Goal: Task Accomplishment & Management: Manage account settings

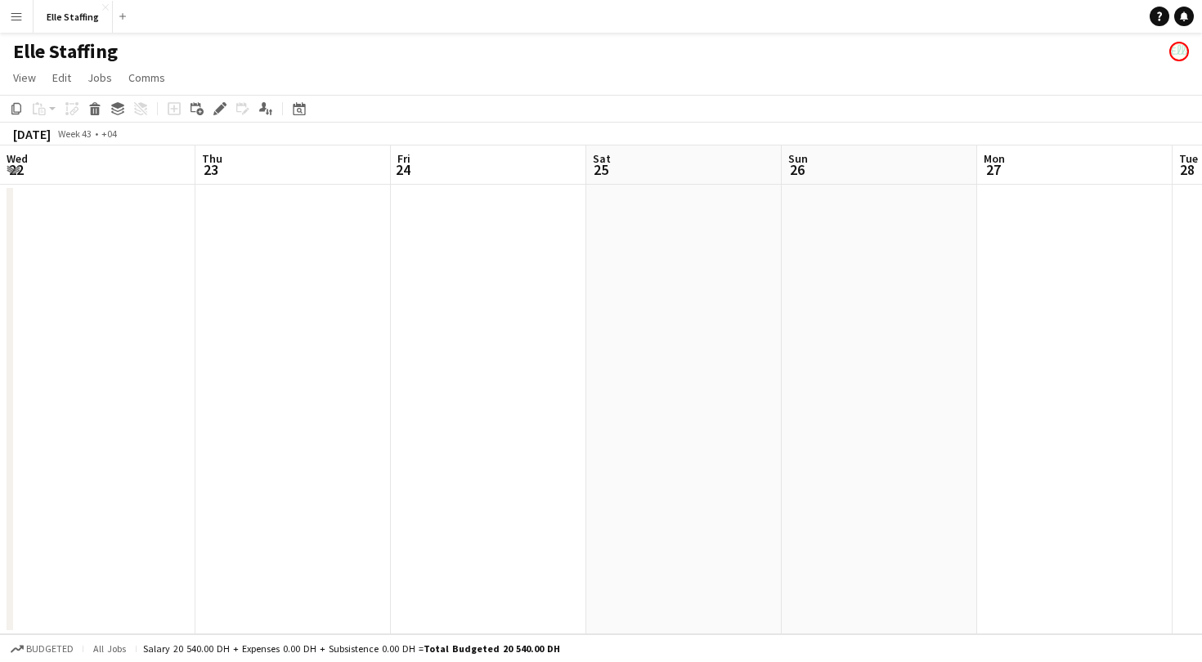
scroll to position [0, 700]
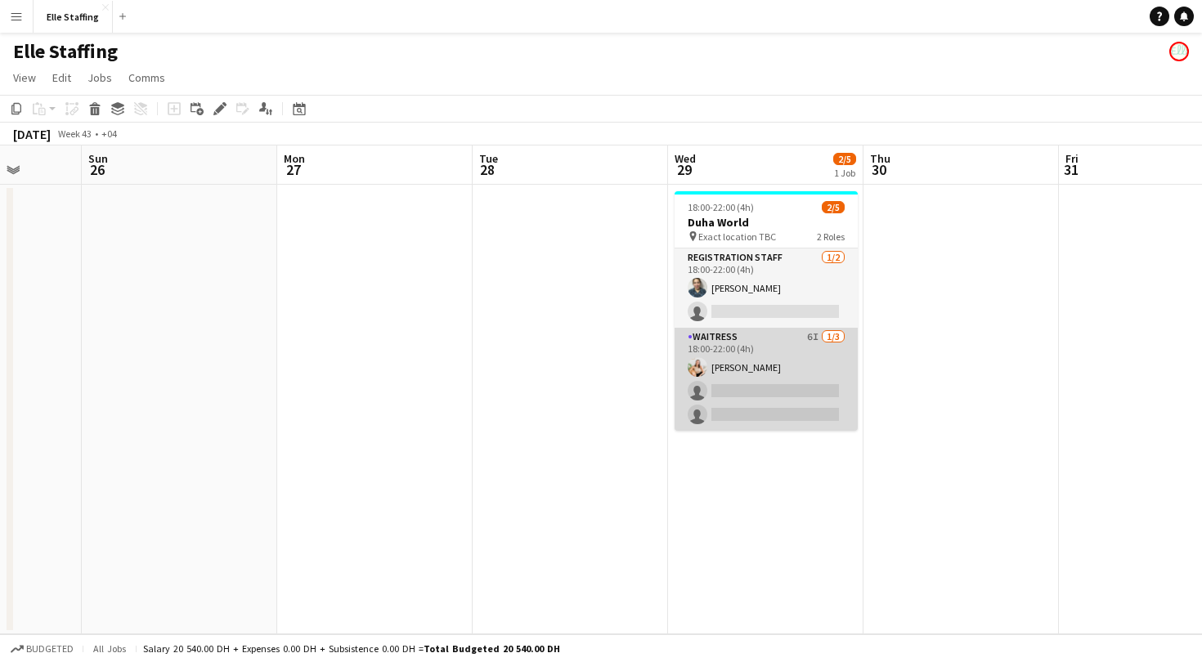
click at [720, 369] on app-card-role "Waitress 6I [DATE] 18:00-22:00 (4h) [PERSON_NAME] single-neutral-actions single…" at bounding box center [766, 379] width 183 height 103
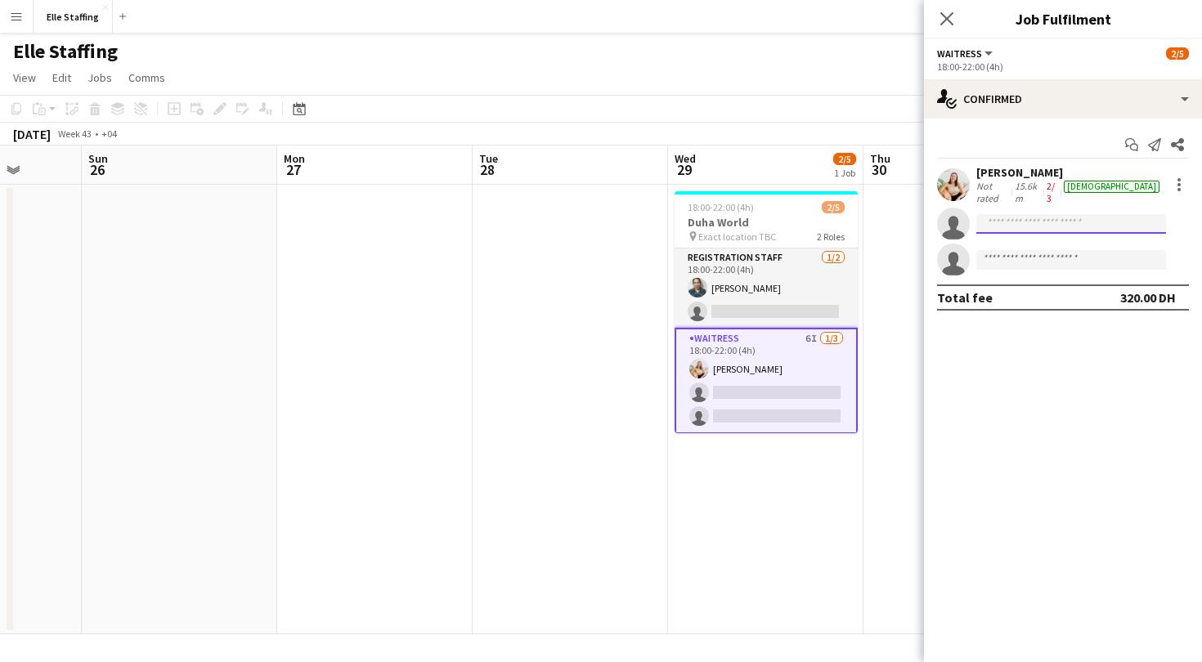
click at [1000, 214] on input at bounding box center [1071, 224] width 190 height 20
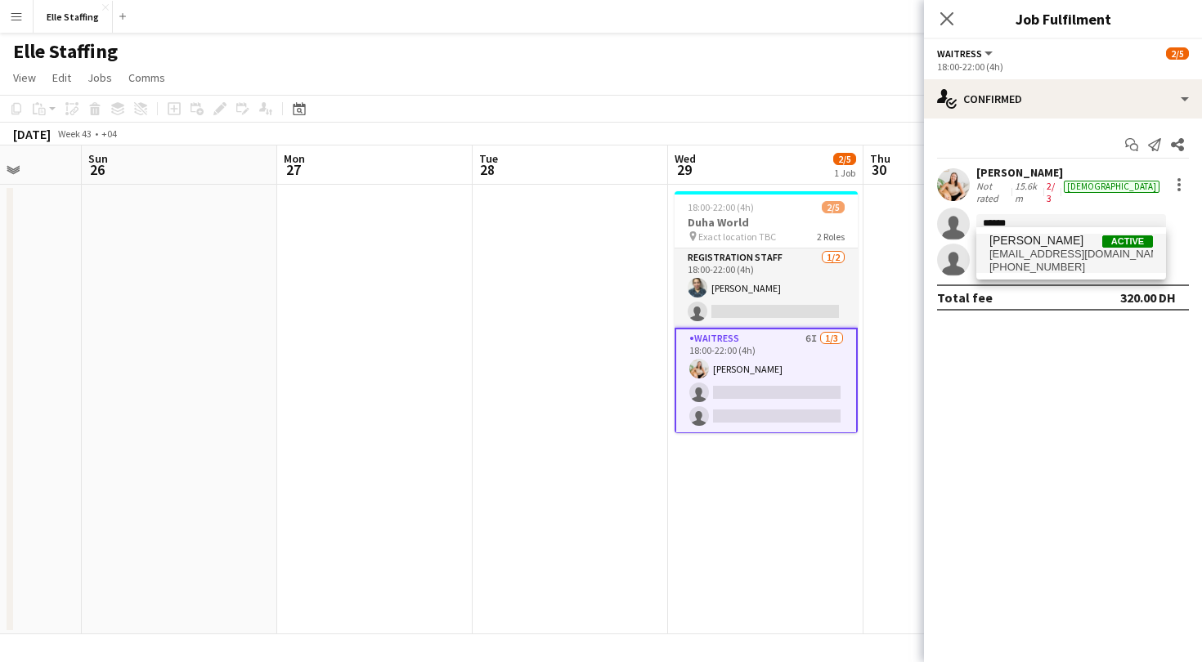
type input "******"
click at [1024, 246] on span "[PERSON_NAME]" at bounding box center [1037, 241] width 94 height 14
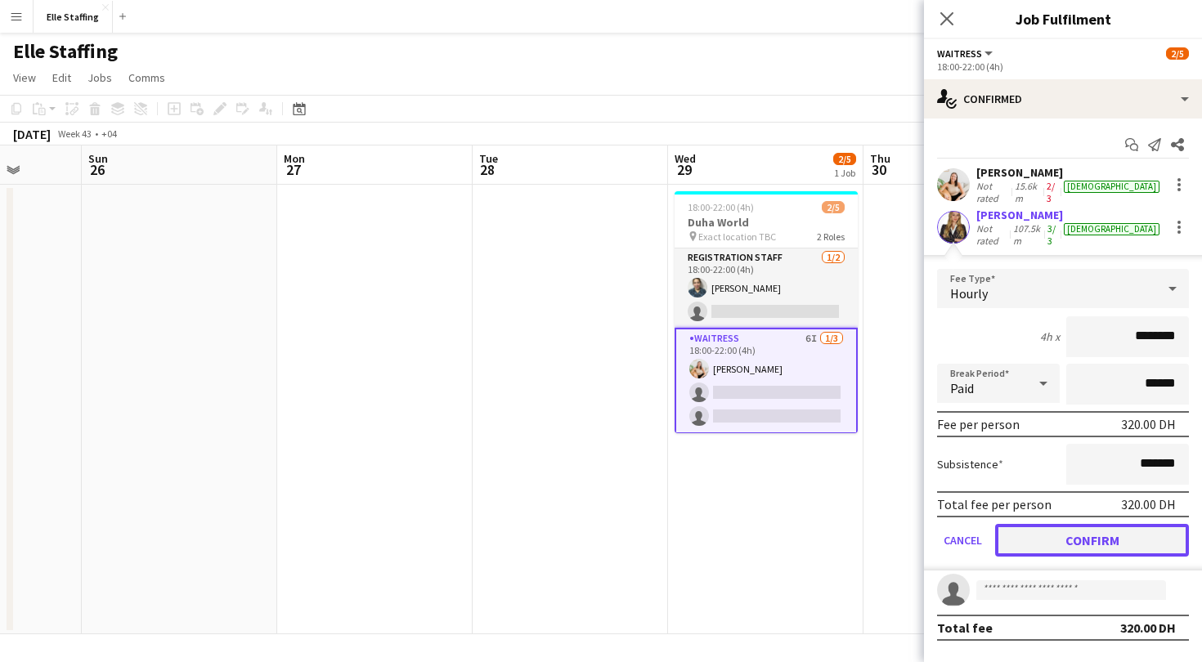
click at [1102, 526] on button "Confirm" at bounding box center [1092, 540] width 194 height 33
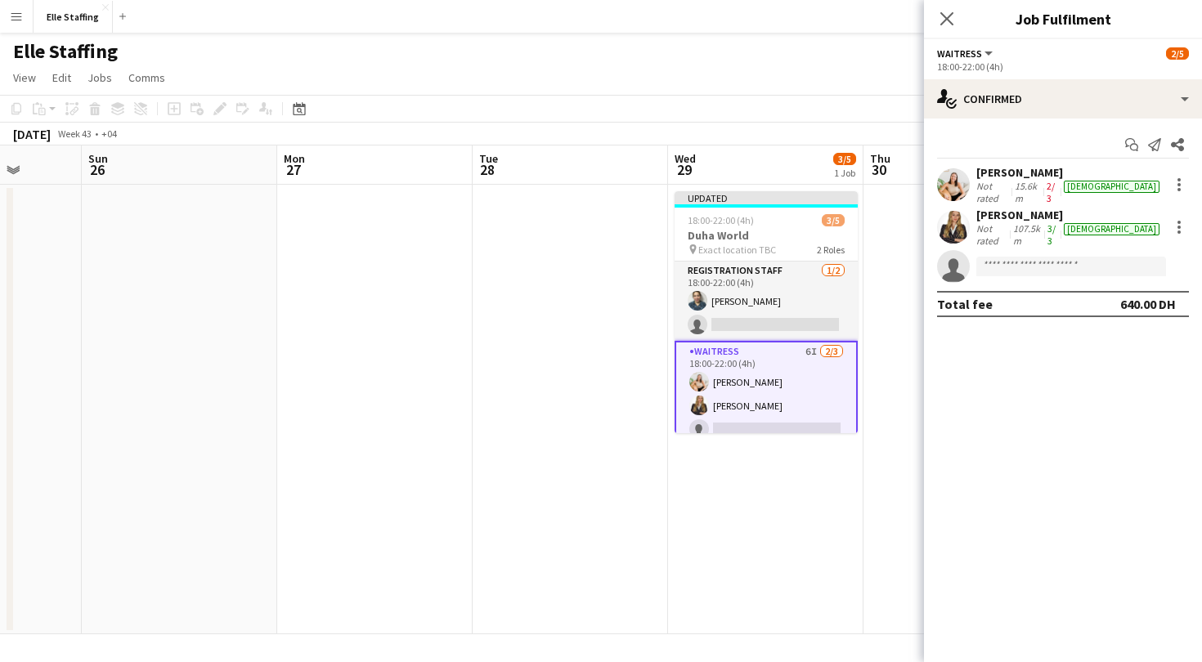
click at [810, 100] on app-toolbar "Copy Paste Paste Command V Paste with crew Command Shift V Paste linked Job [GE…" at bounding box center [601, 109] width 1202 height 28
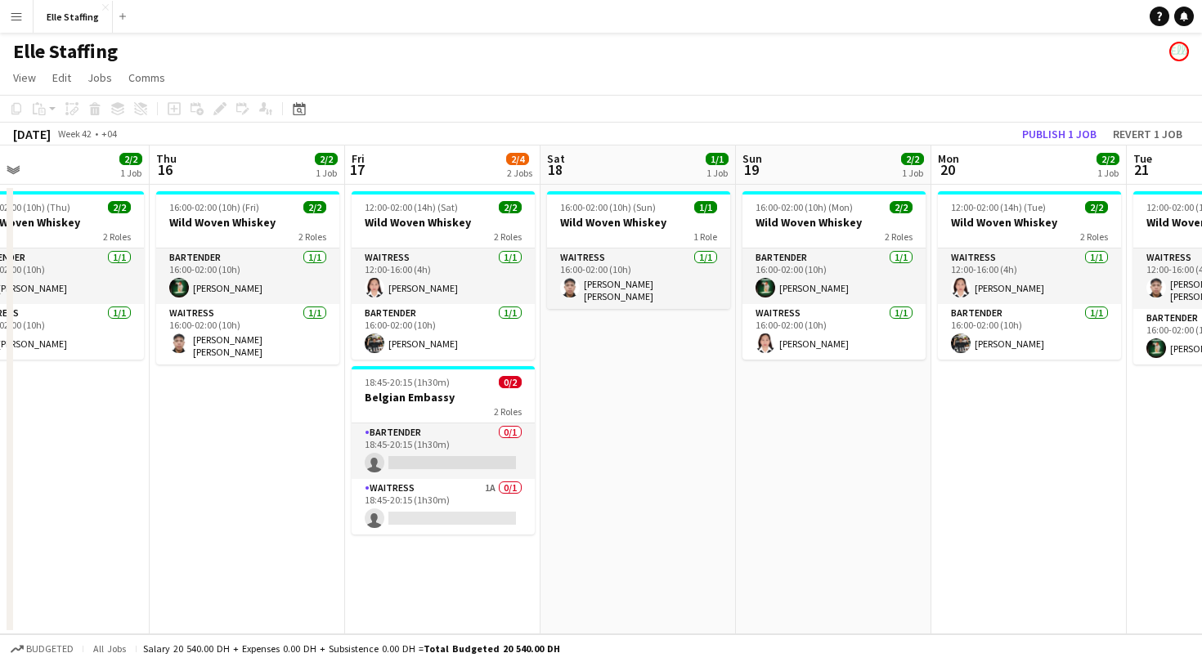
scroll to position [0, 427]
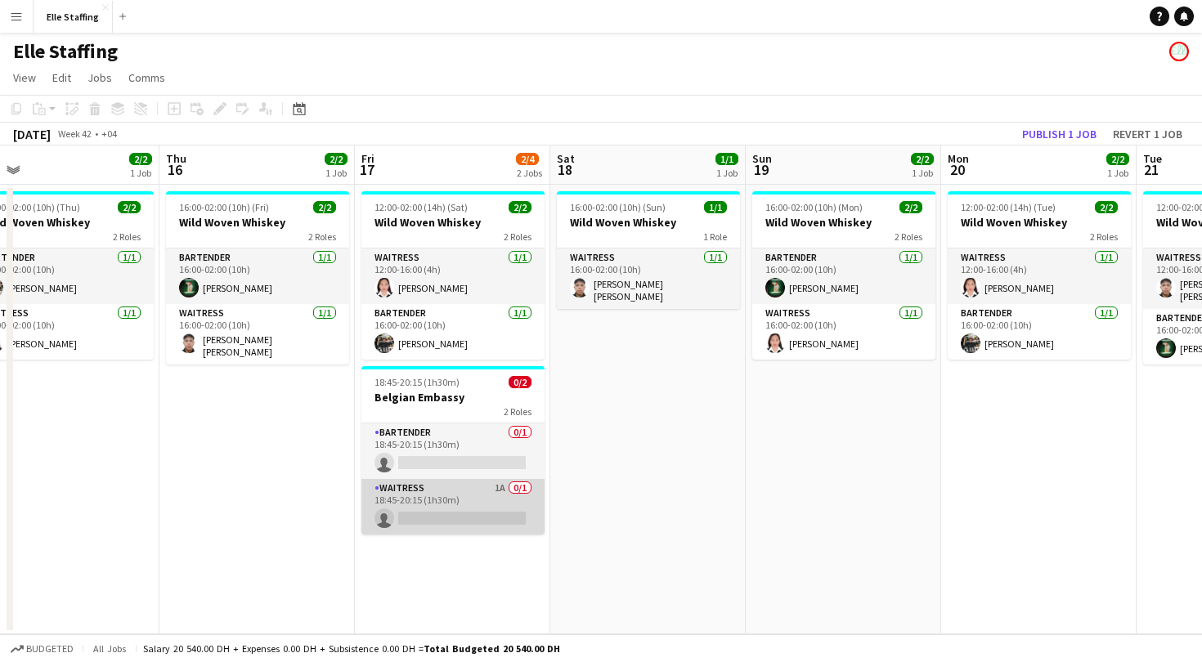
click at [436, 492] on app-card-role "Waitress 1A 0/1 18:45-20:15 (1h30m) single-neutral-actions" at bounding box center [452, 507] width 183 height 56
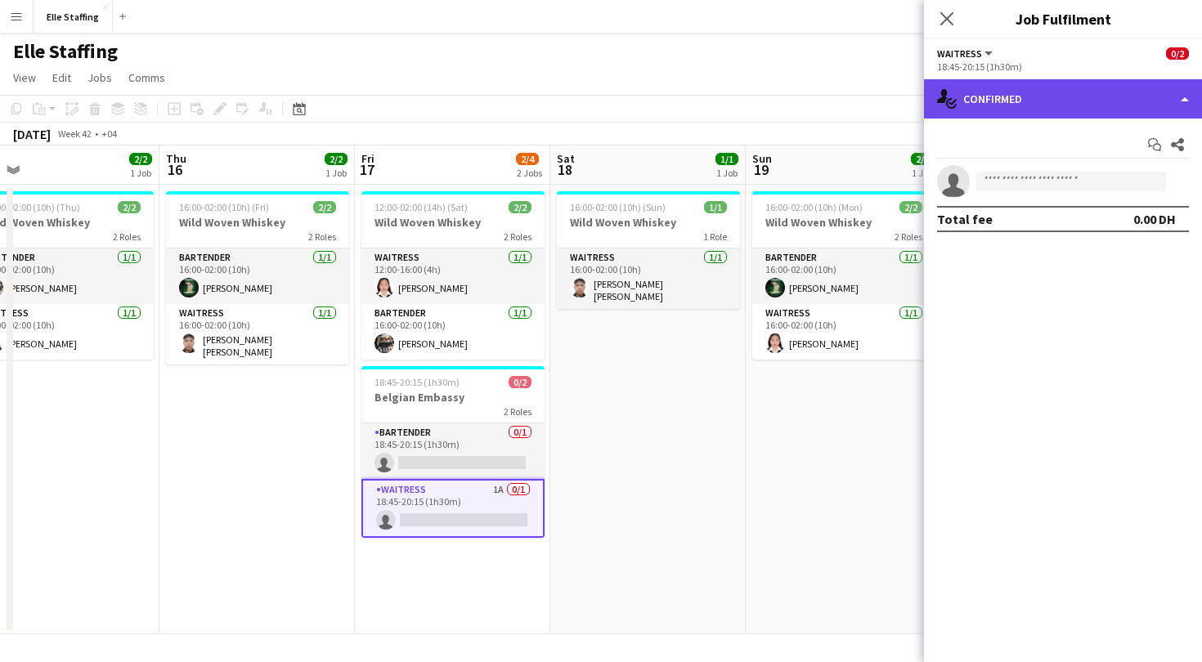
click at [1029, 93] on div "single-neutral-actions-check-2 Confirmed" at bounding box center [1063, 98] width 278 height 39
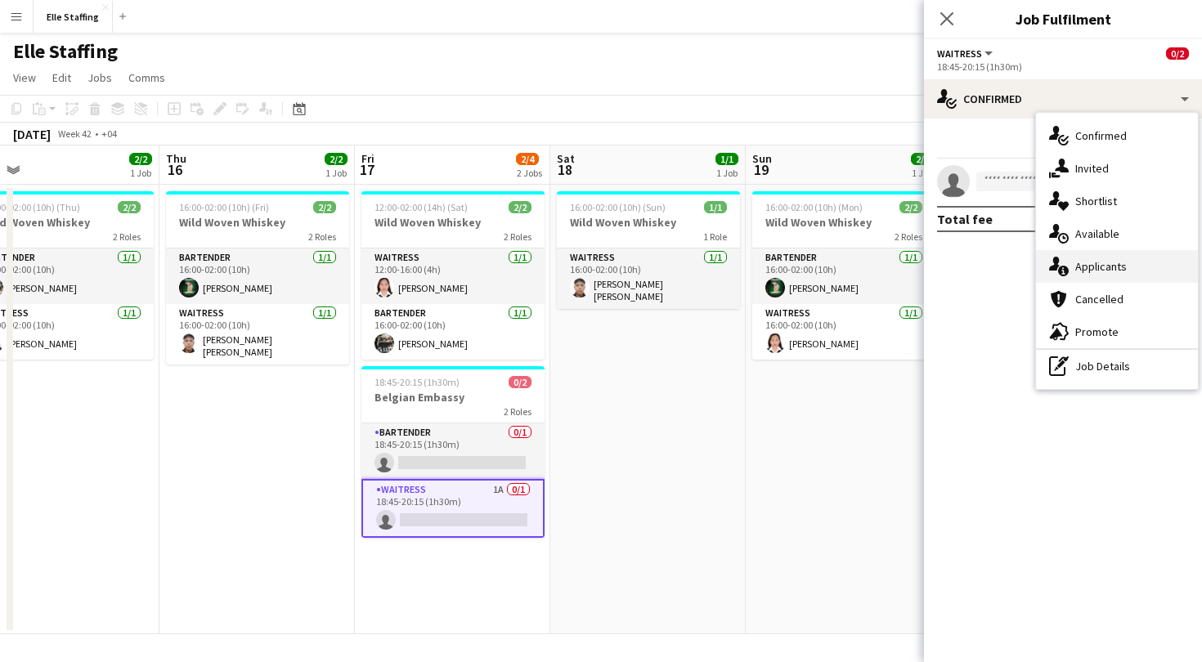
click at [1090, 267] on span "Applicants" at bounding box center [1101, 266] width 52 height 15
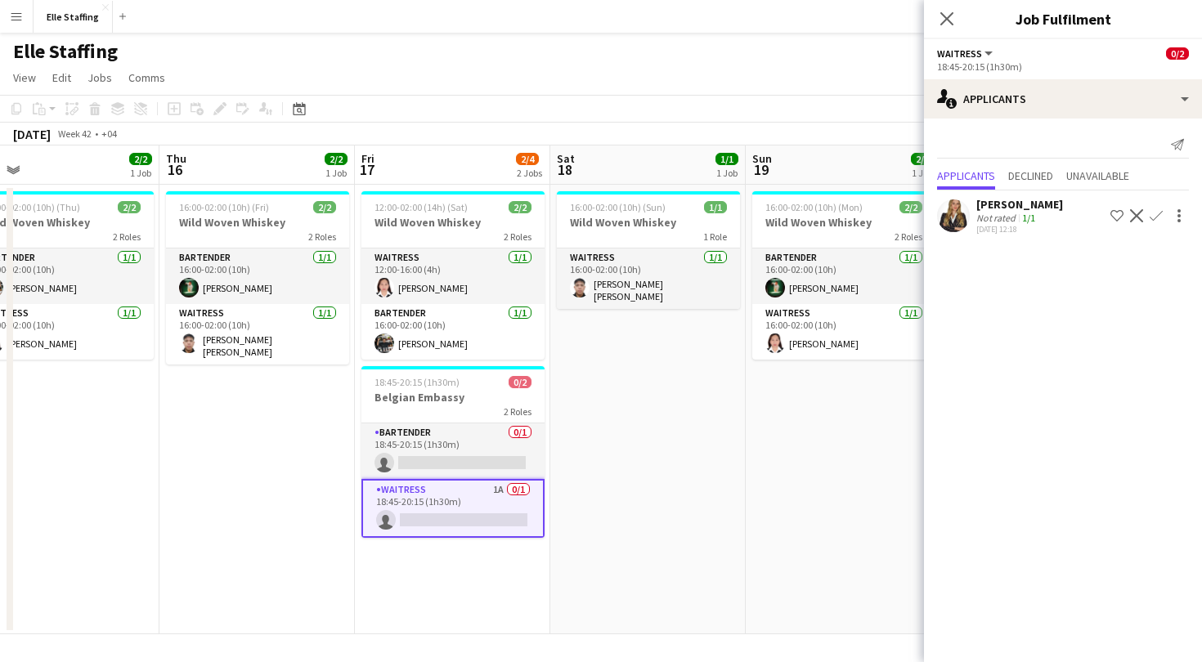
click at [1155, 213] on app-icon "Confirm" at bounding box center [1156, 215] width 13 height 13
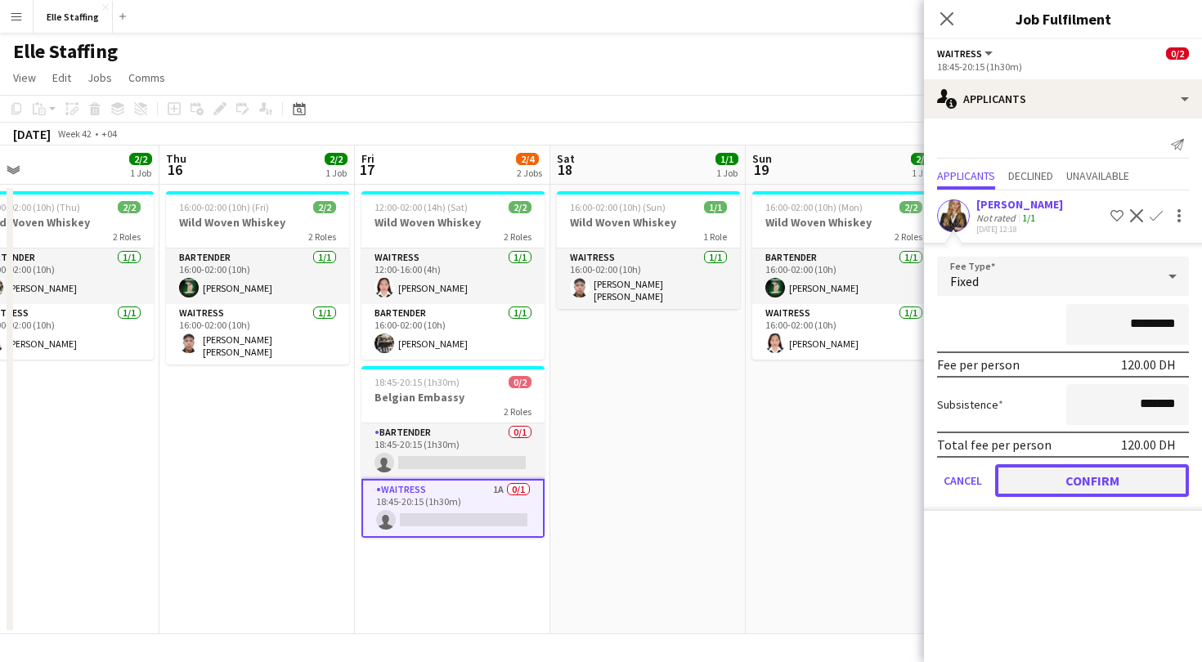
click at [1066, 486] on button "Confirm" at bounding box center [1092, 481] width 194 height 33
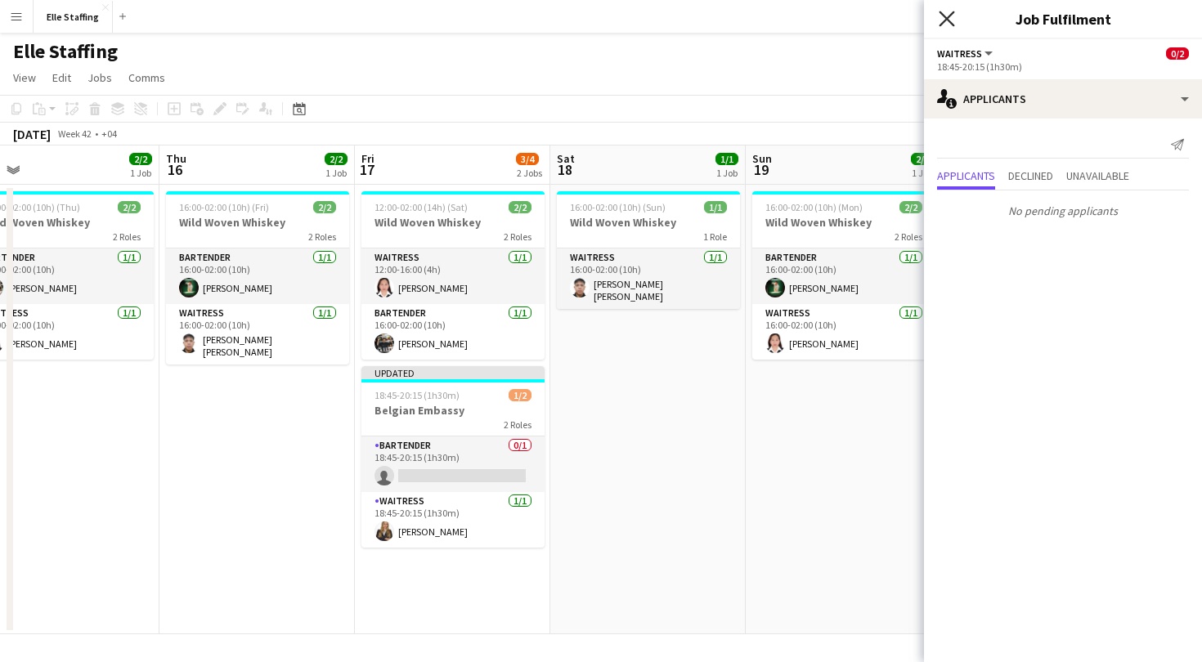
click at [954, 18] on icon "Close pop-in" at bounding box center [947, 19] width 16 height 16
